Goal: Transaction & Acquisition: Book appointment/travel/reservation

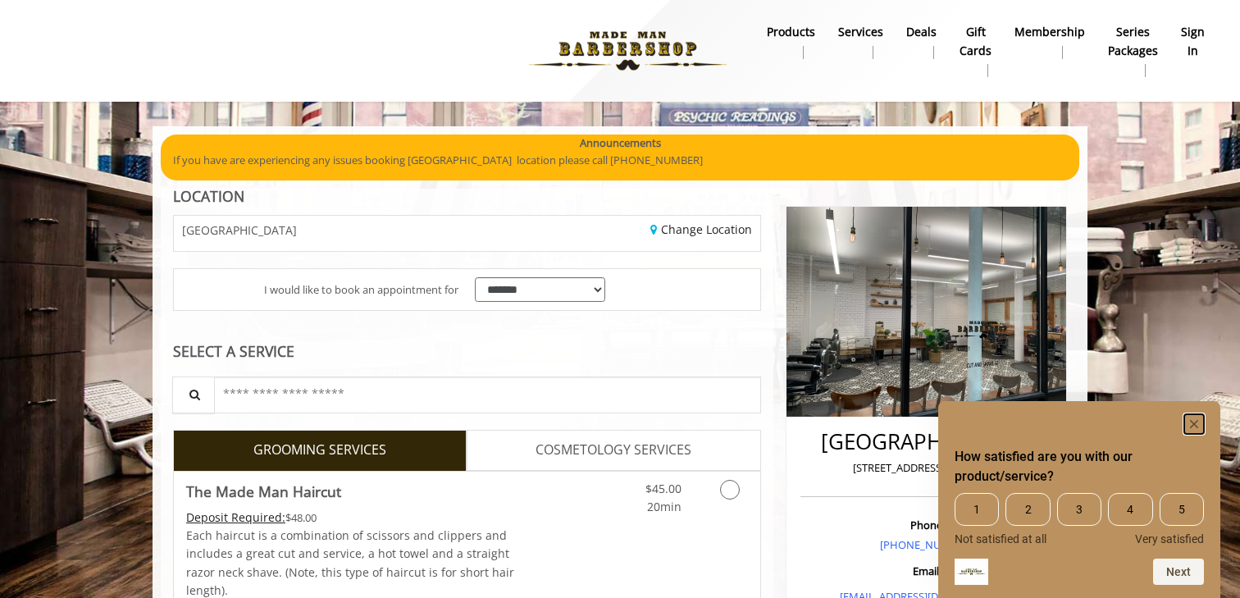
click at [1194, 429] on rect "Hide survey" at bounding box center [1194, 424] width 20 height 20
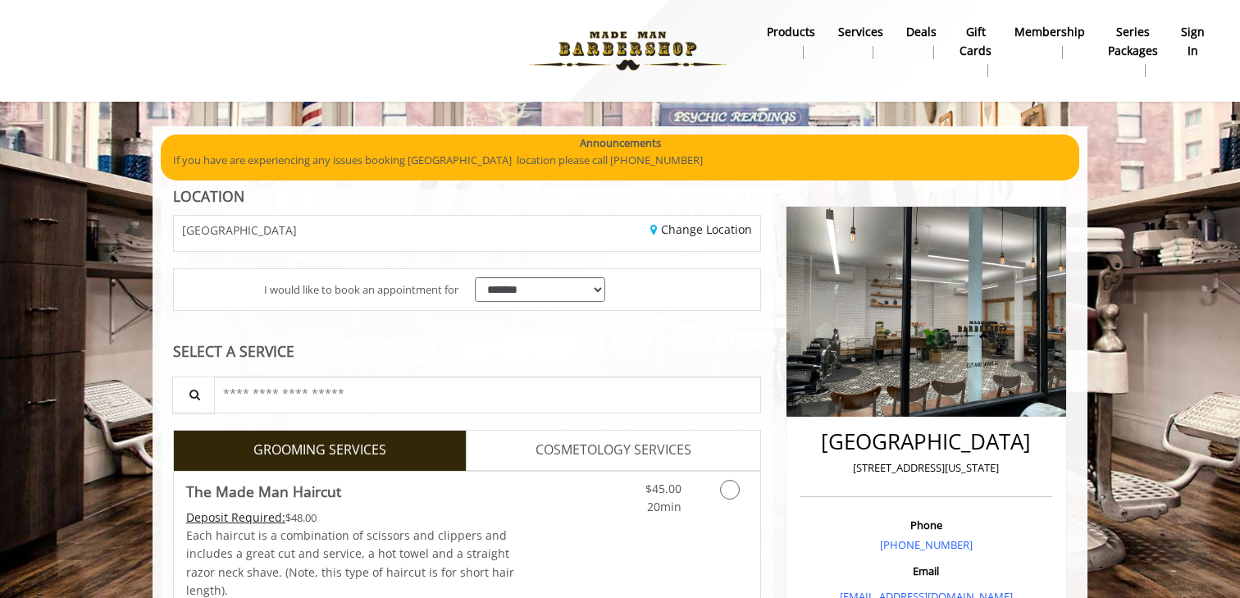
click at [1198, 30] on b "sign in" at bounding box center [1193, 41] width 24 height 37
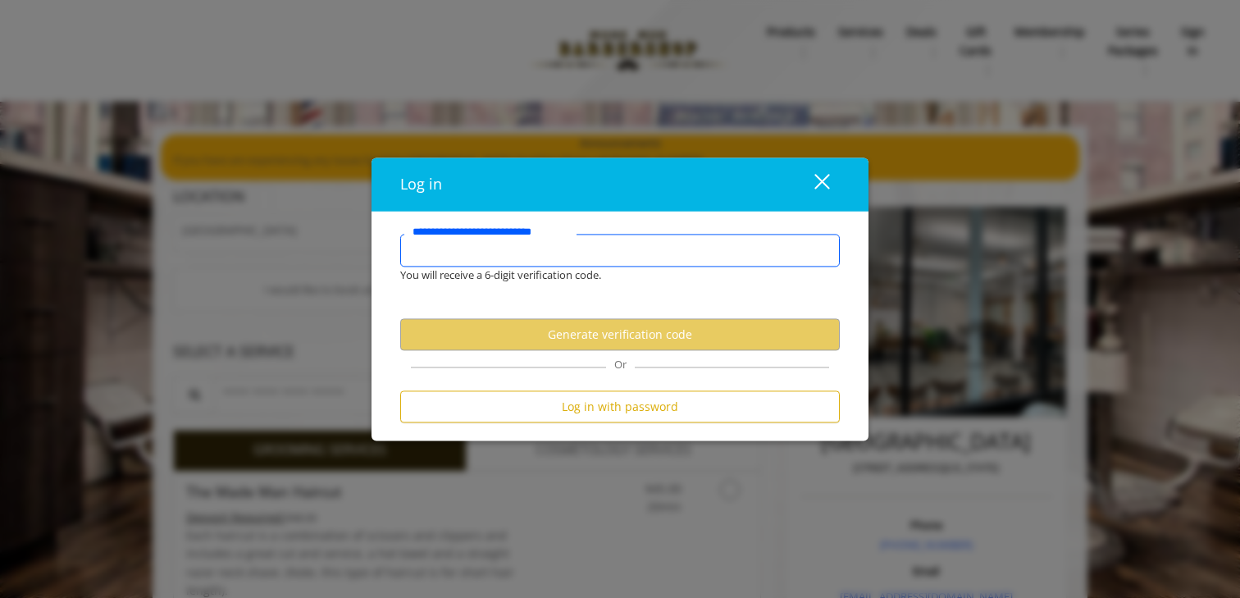
click at [571, 248] on input "**********" at bounding box center [619, 251] width 439 height 33
click at [517, 260] on input "**********" at bounding box center [619, 251] width 439 height 33
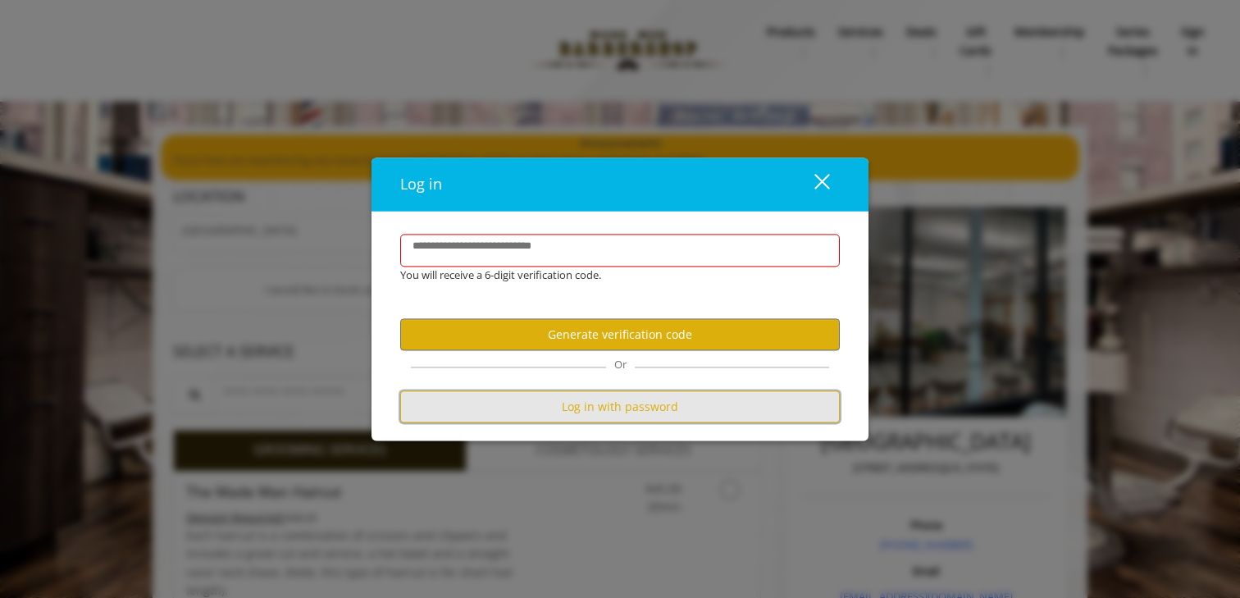
click at [663, 402] on button "Log in with password" at bounding box center [619, 407] width 439 height 32
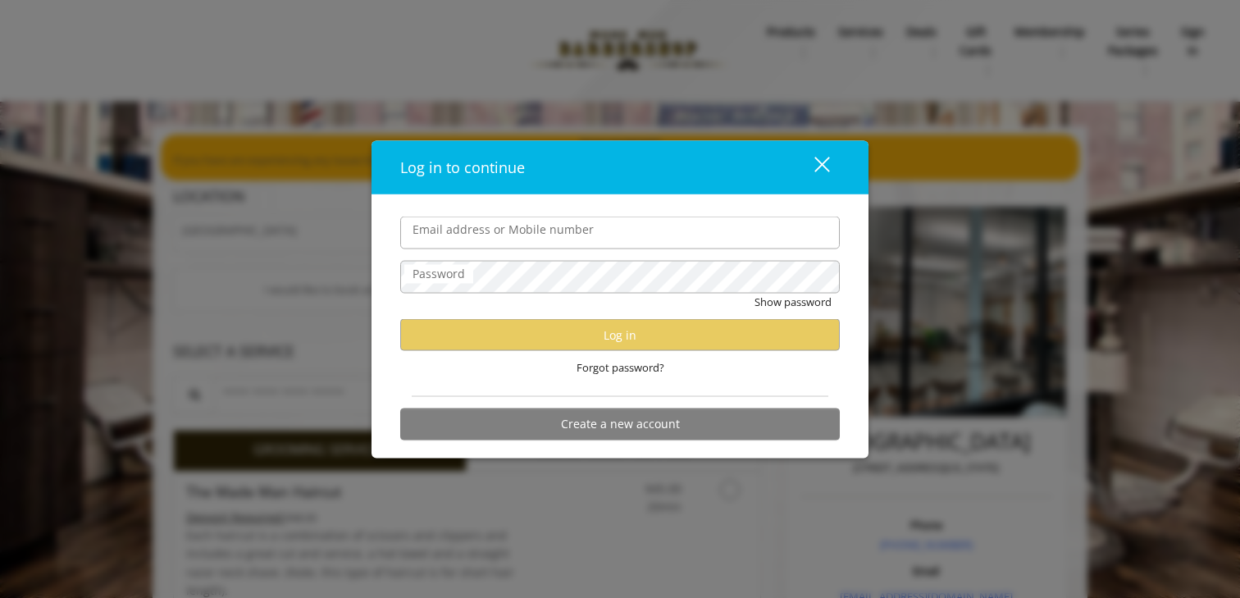
click at [478, 235] on input "Email address or Mobile number" at bounding box center [619, 232] width 439 height 33
type input "**********"
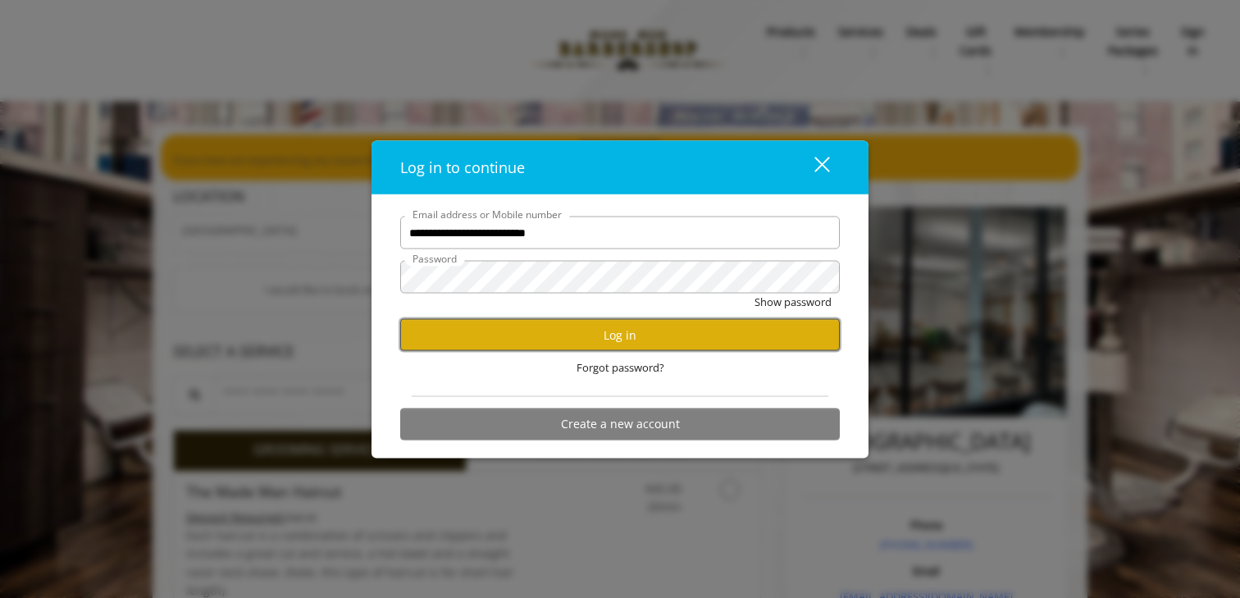
click at [512, 339] on button "Log in" at bounding box center [619, 335] width 439 height 32
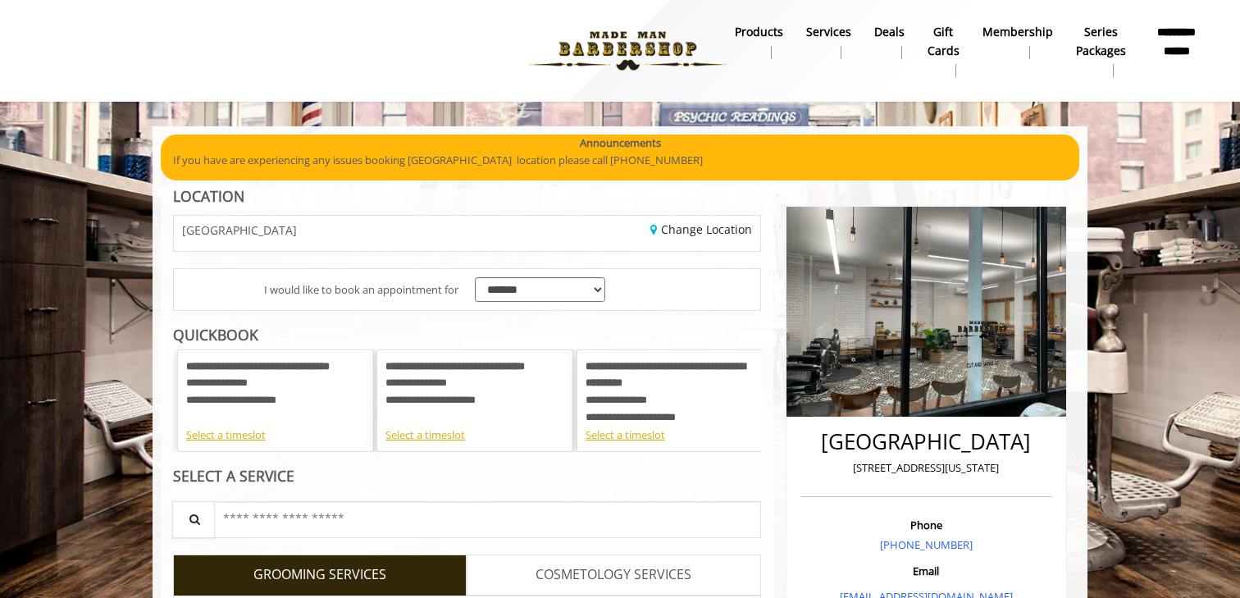
click at [615, 75] on img at bounding box center [627, 51] width 225 height 90
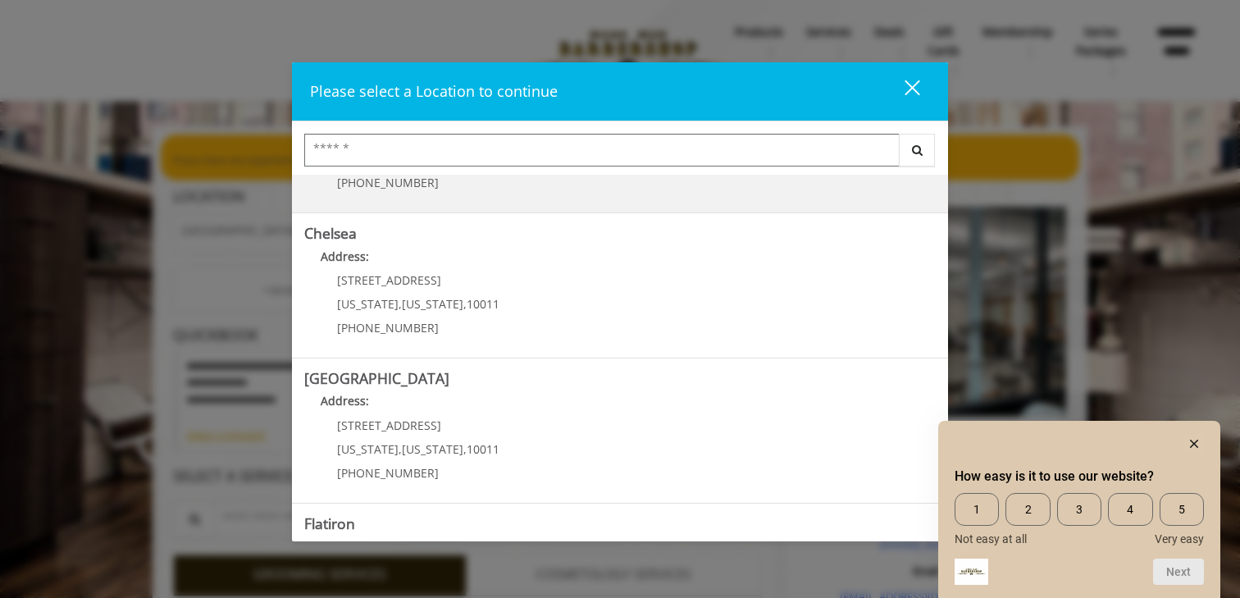
scroll to position [111, 0]
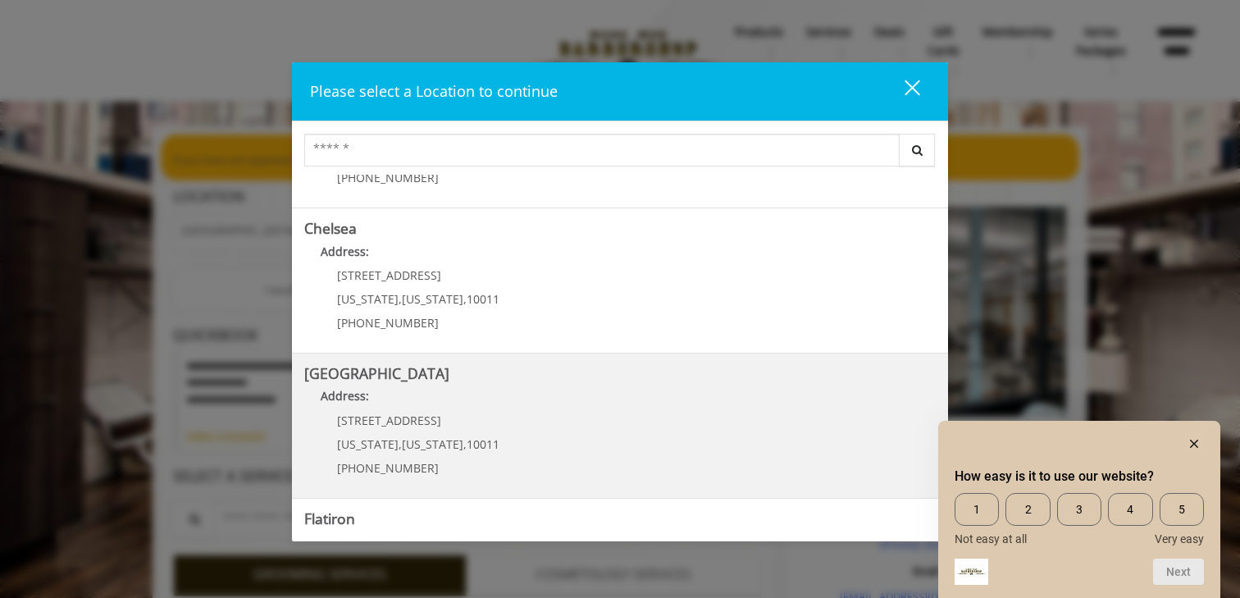
click at [689, 402] on Street "Address:" at bounding box center [619, 400] width 631 height 26
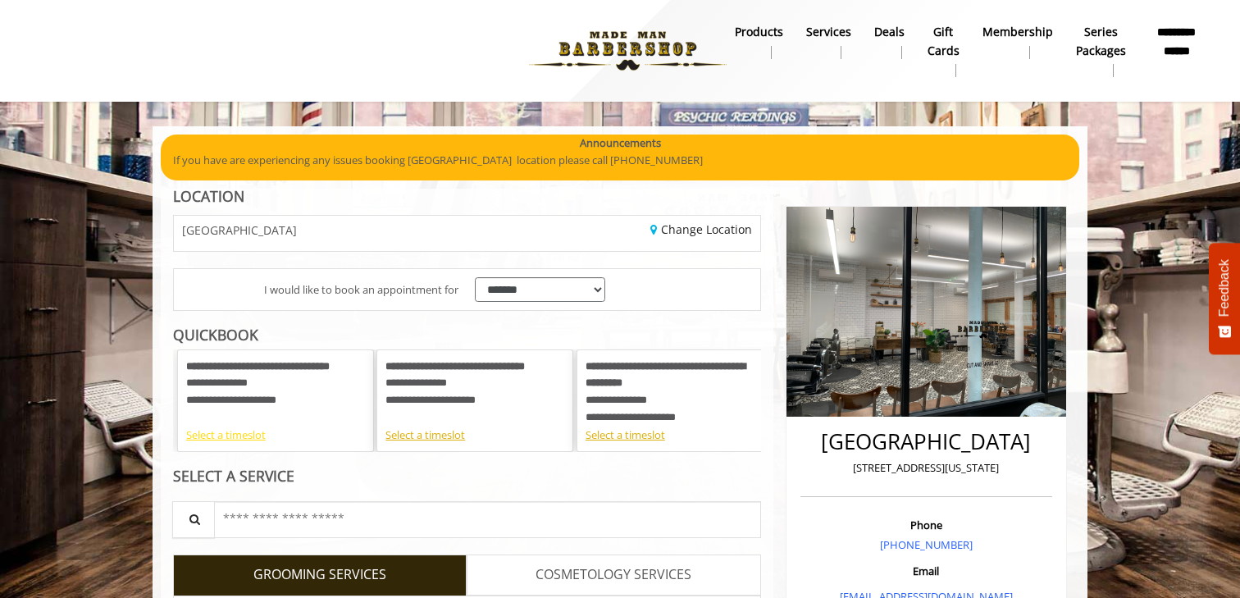
click at [234, 435] on div "Select a timeslot" at bounding box center [275, 434] width 179 height 17
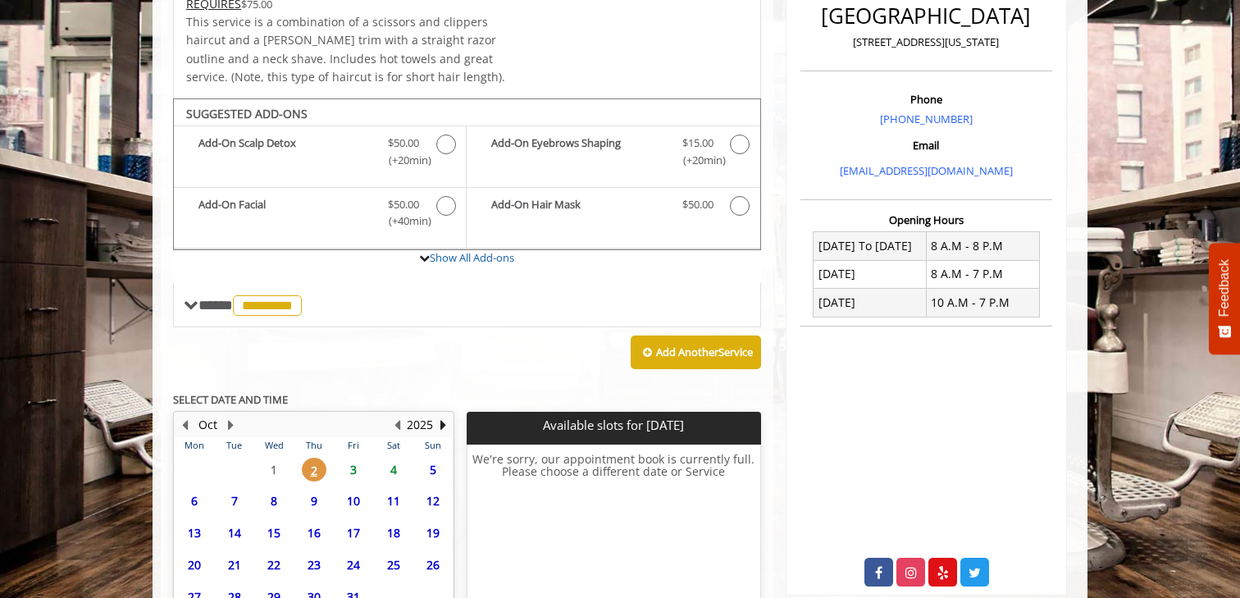
scroll to position [462, 0]
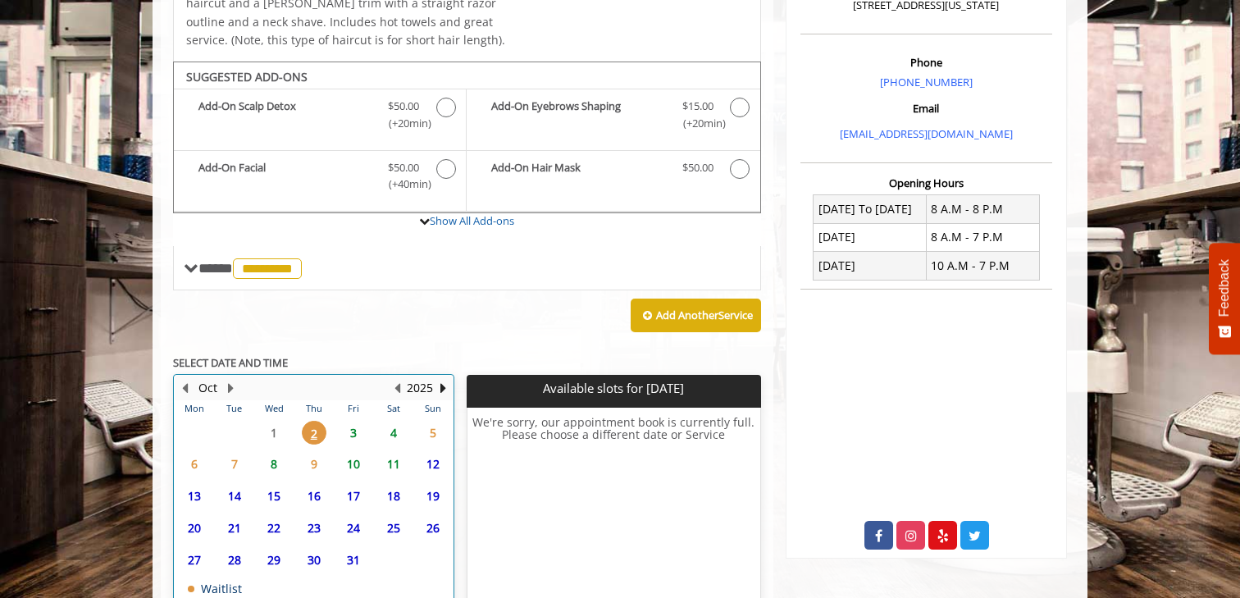
click at [346, 400] on th "Fri" at bounding box center [353, 408] width 39 height 16
click at [352, 421] on span "3" at bounding box center [353, 433] width 25 height 24
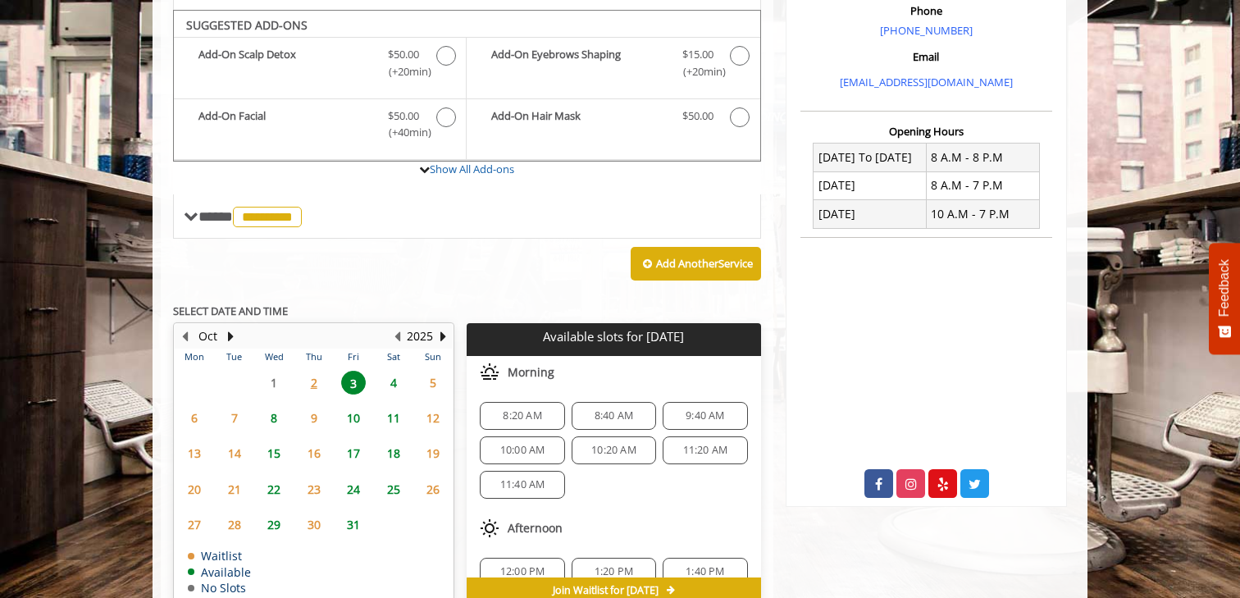
scroll to position [501, 0]
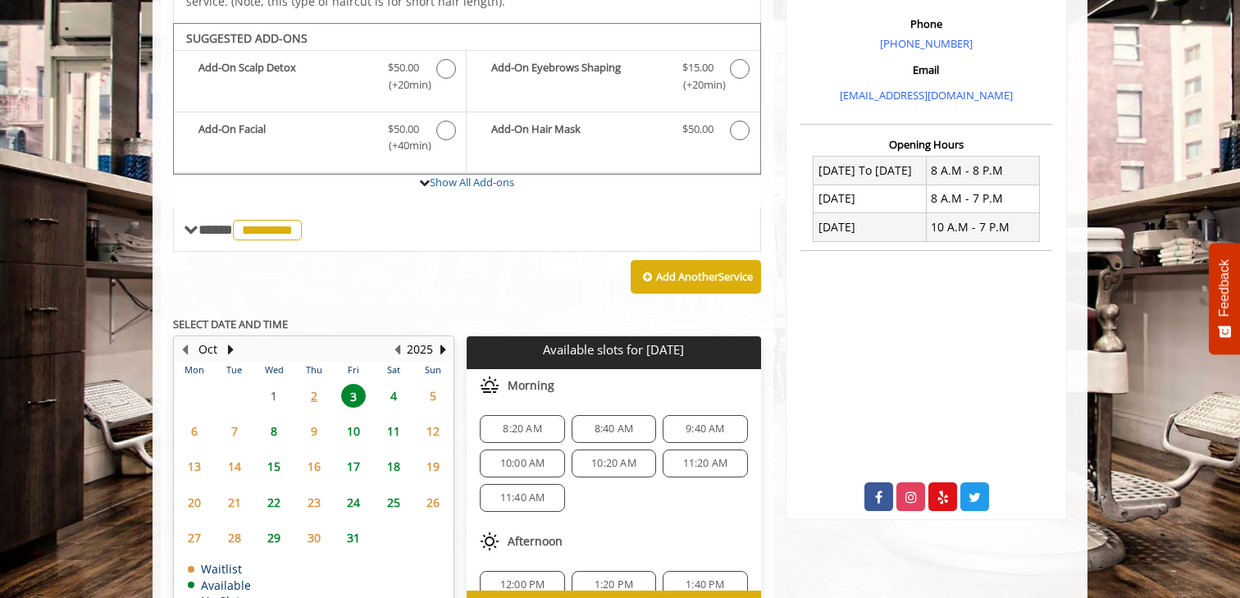
click at [278, 419] on span "8" at bounding box center [274, 431] width 25 height 24
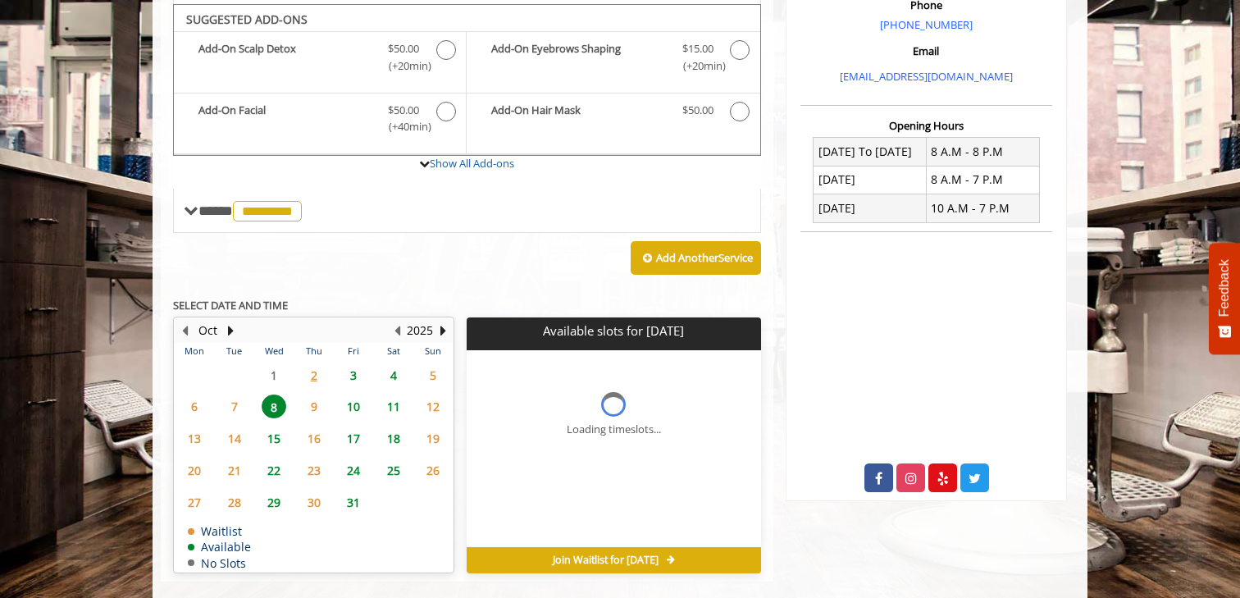
scroll to position [531, 0]
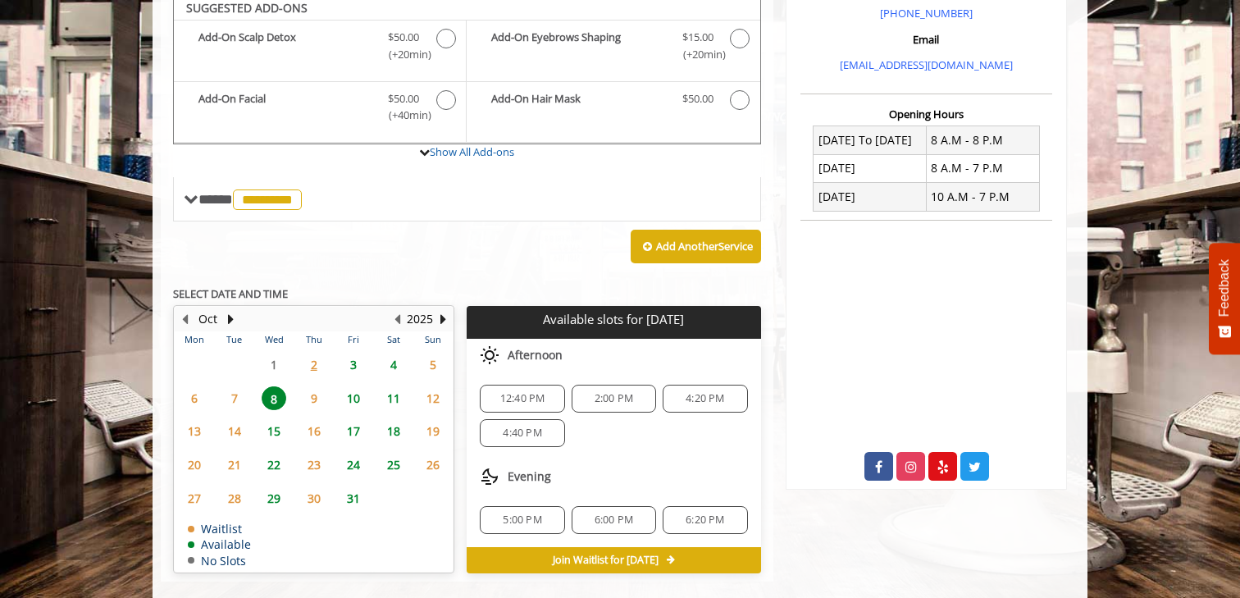
click at [700, 392] on span "4:20 PM" at bounding box center [704, 398] width 39 height 13
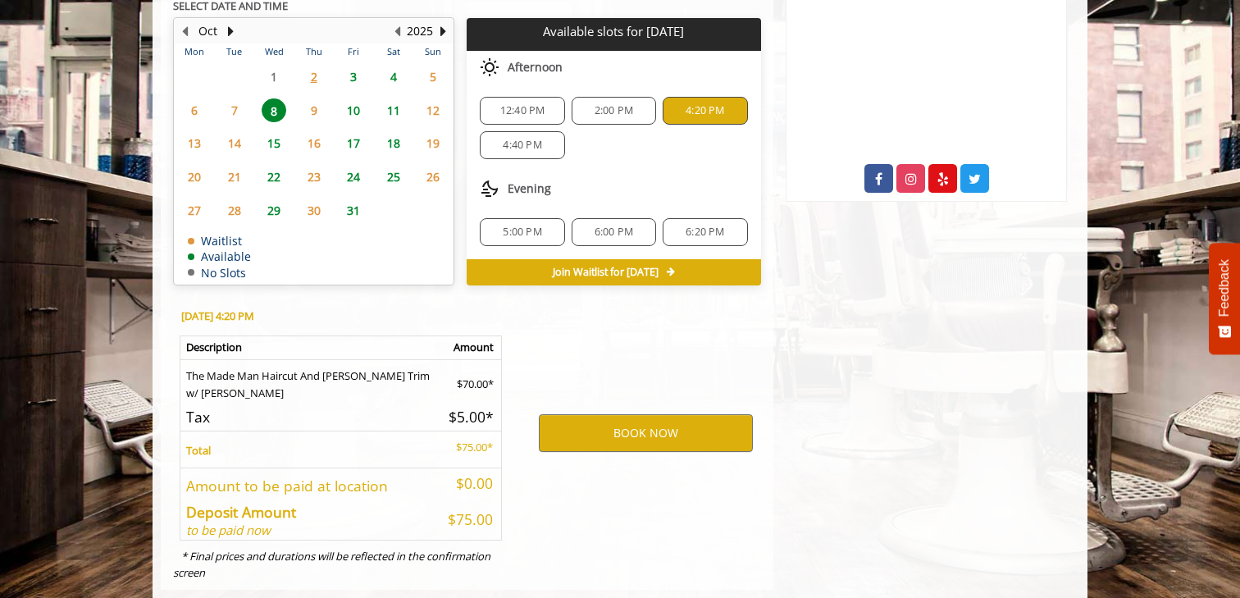
scroll to position [828, 0]
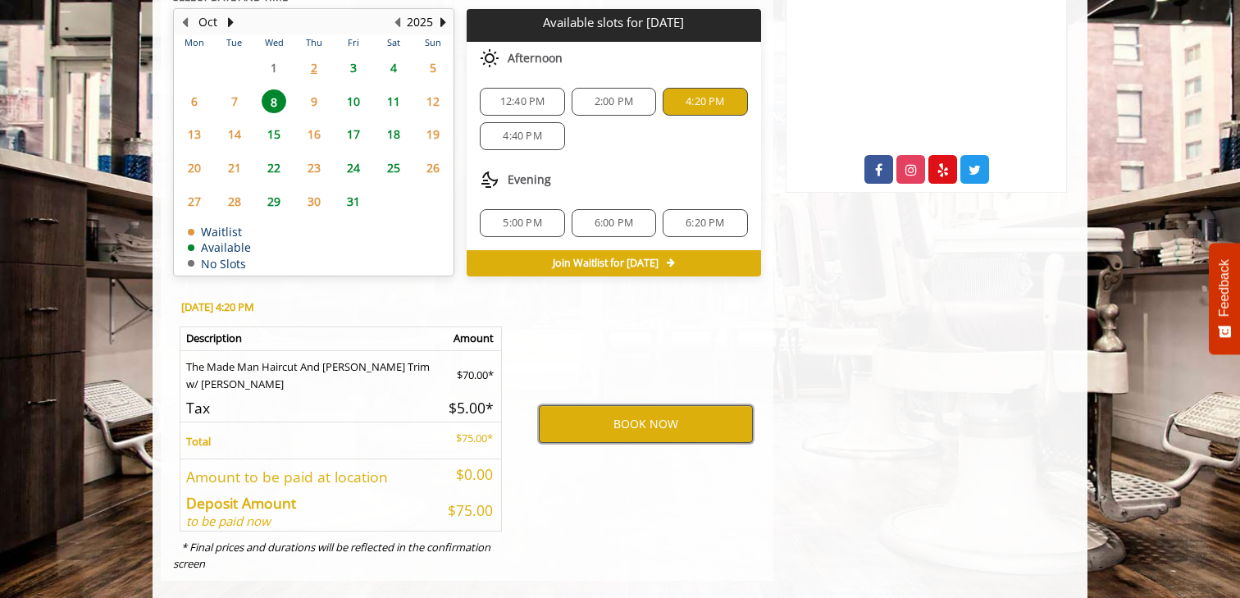
click at [638, 408] on button "BOOK NOW" at bounding box center [646, 424] width 214 height 38
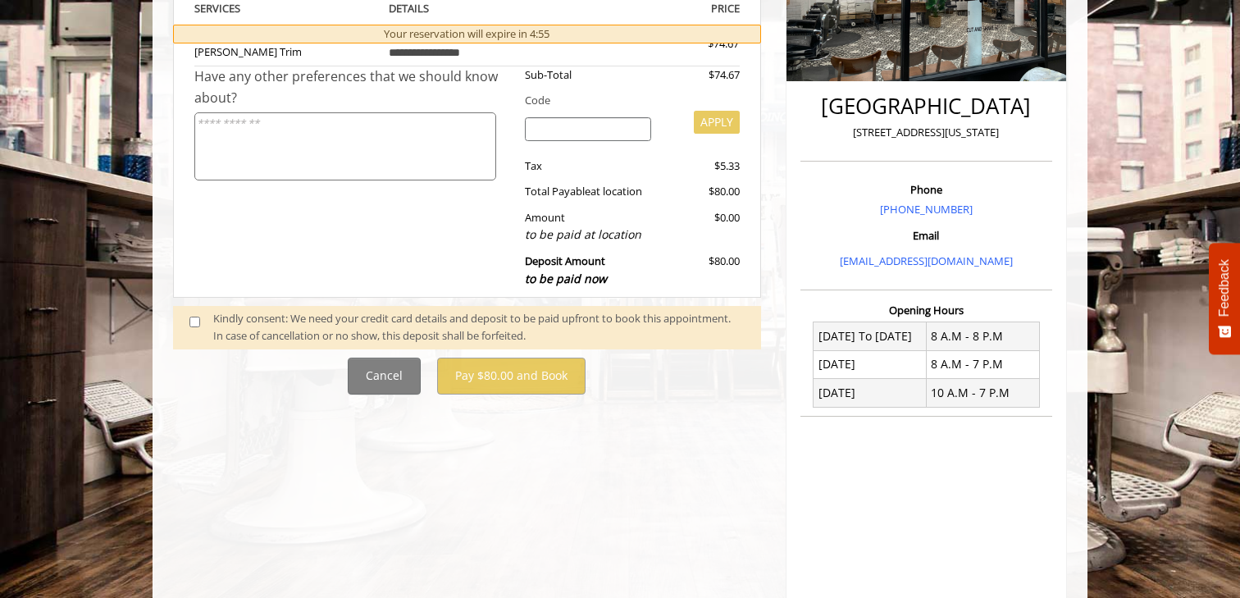
scroll to position [751, 0]
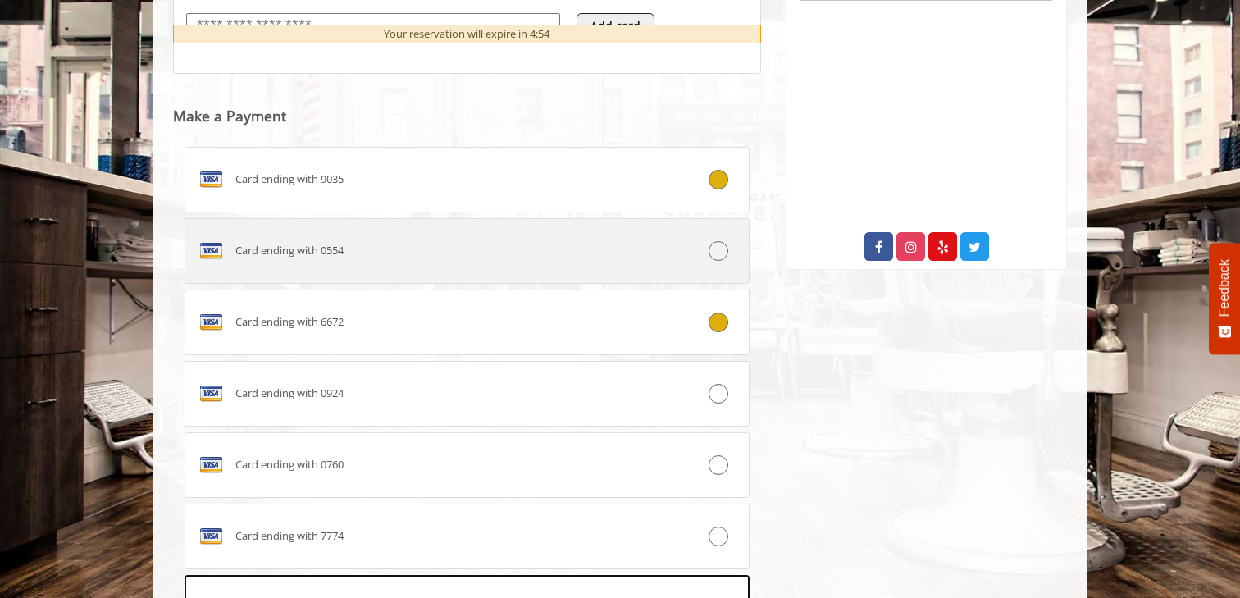
click at [542, 275] on label "Card ending with 0554" at bounding box center [466, 251] width 565 height 66
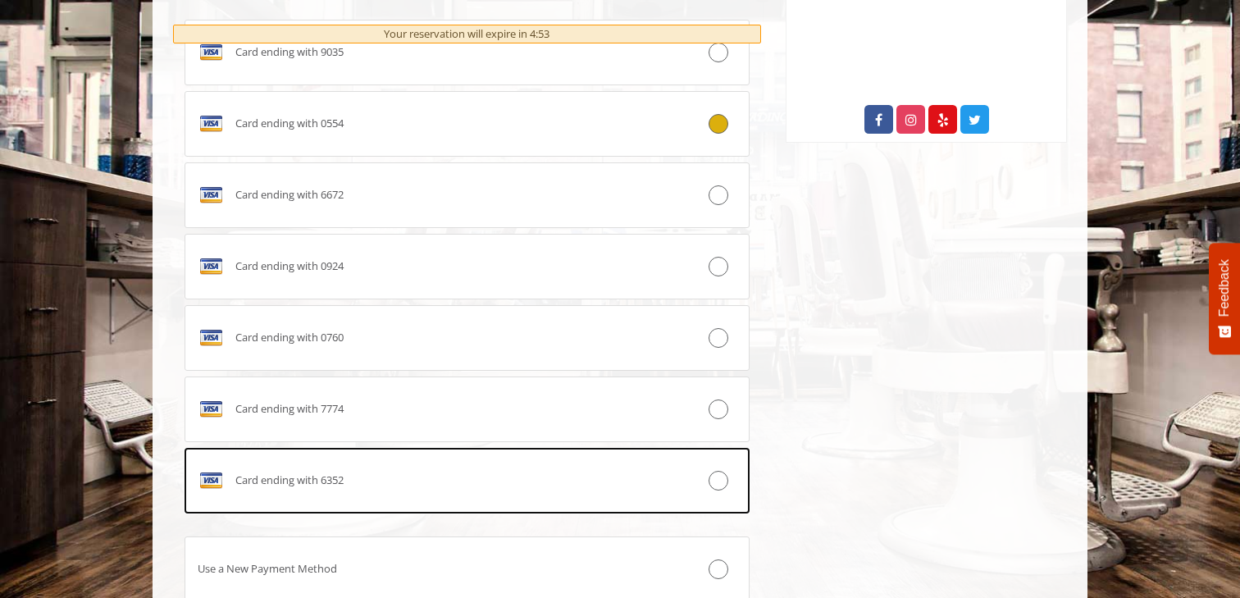
scroll to position [1002, 0]
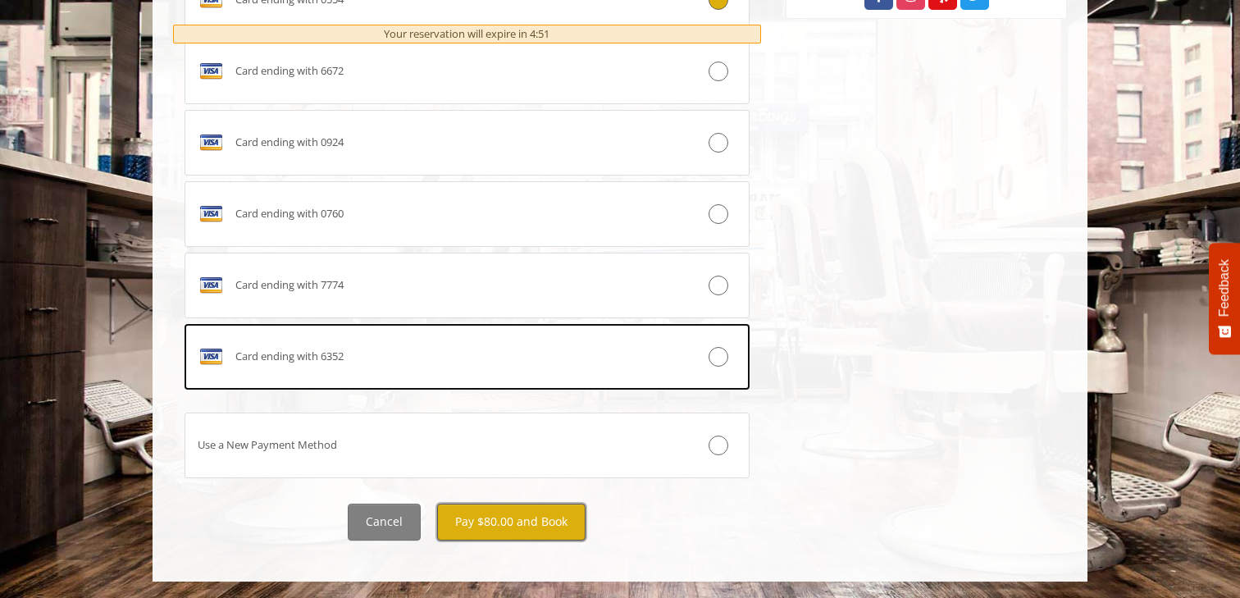
click at [552, 524] on button "Pay $80.00 and Book" at bounding box center [511, 521] width 148 height 37
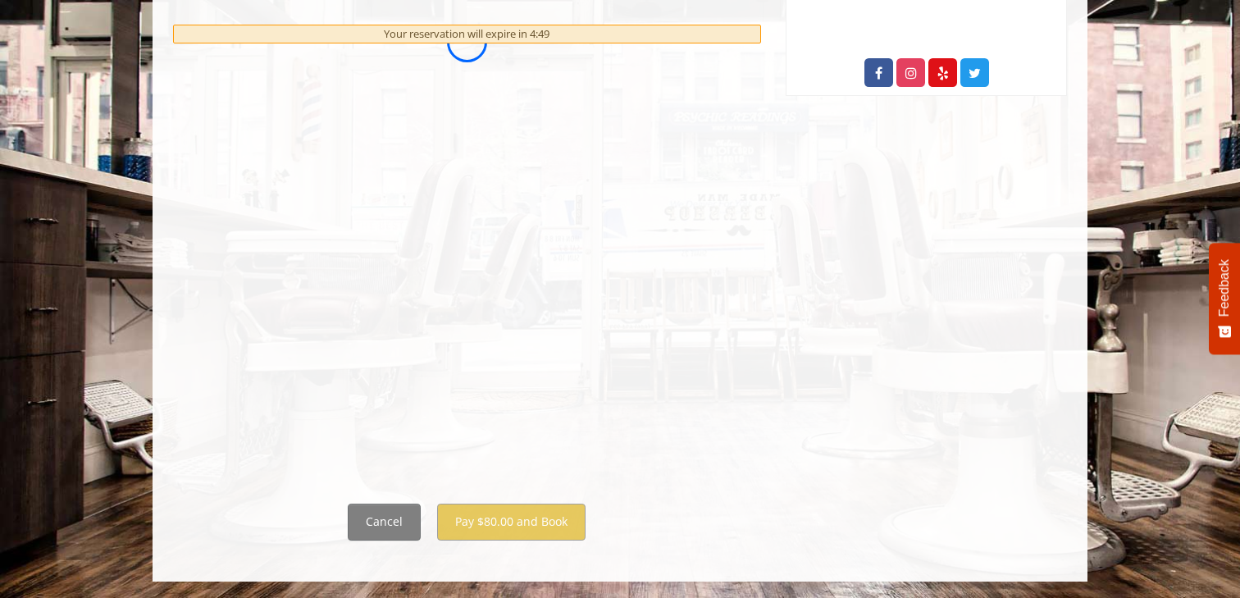
scroll to position [0, 0]
